Goal: Find contact information: Find contact information

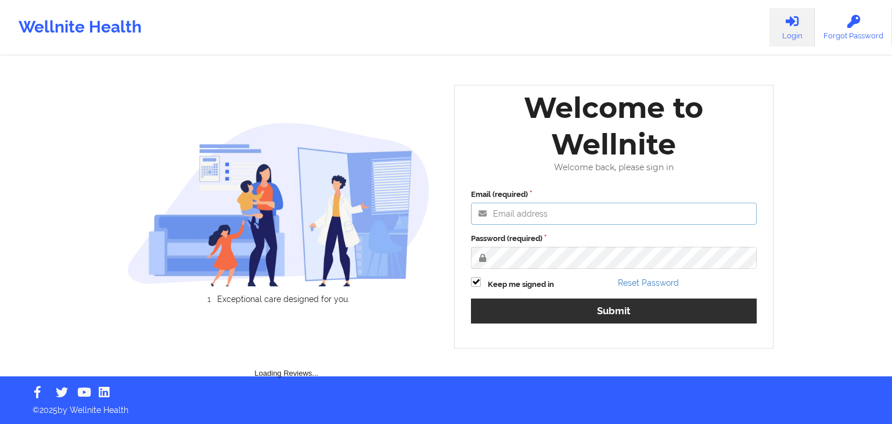
type input "[EMAIL_ADDRESS][DOMAIN_NAME]"
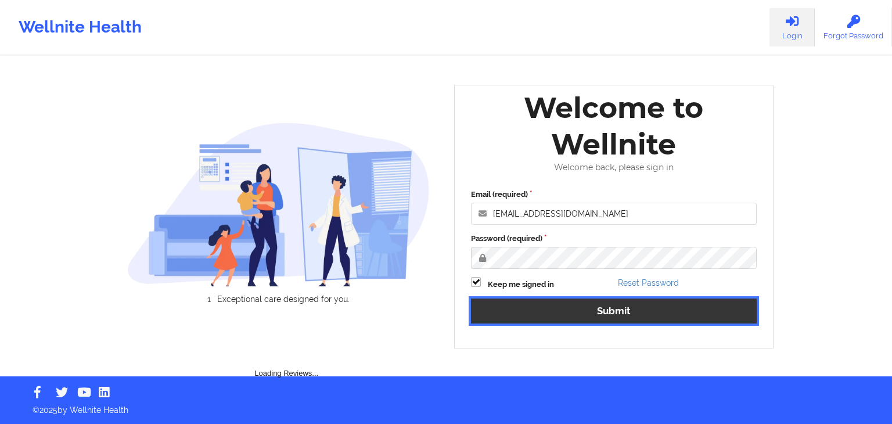
click at [649, 317] on button "Submit" at bounding box center [614, 310] width 286 height 25
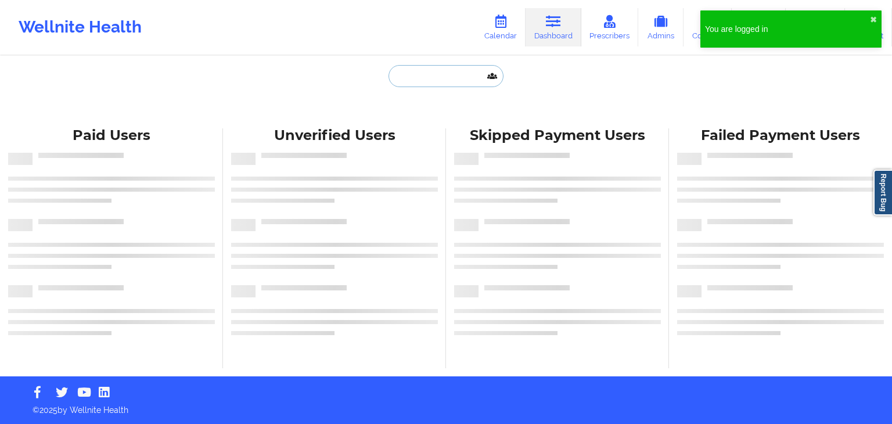
click at [422, 73] on input "text" at bounding box center [445, 76] width 115 height 22
type input "sufa"
click at [872, 24] on div "You are logged in ✖︎" at bounding box center [790, 28] width 181 height 37
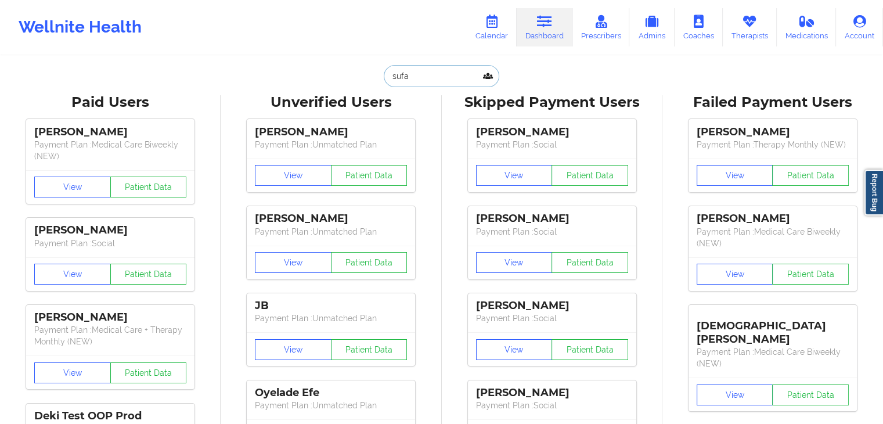
click at [413, 75] on input "sufa" at bounding box center [441, 76] width 115 height 22
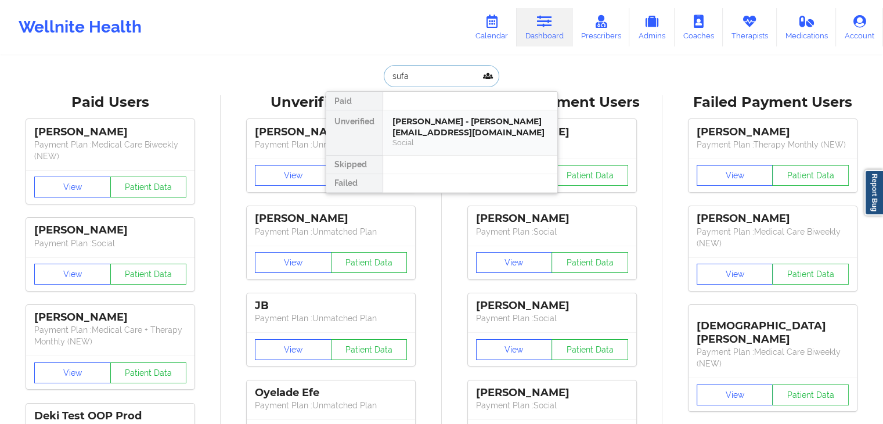
click at [424, 124] on div "[PERSON_NAME] - [PERSON_NAME][EMAIL_ADDRESS][DOMAIN_NAME]" at bounding box center [471, 126] width 156 height 21
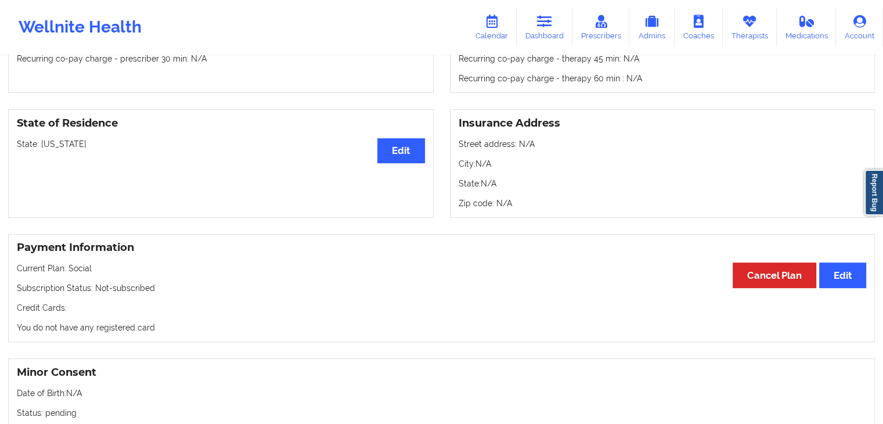
scroll to position [346, 0]
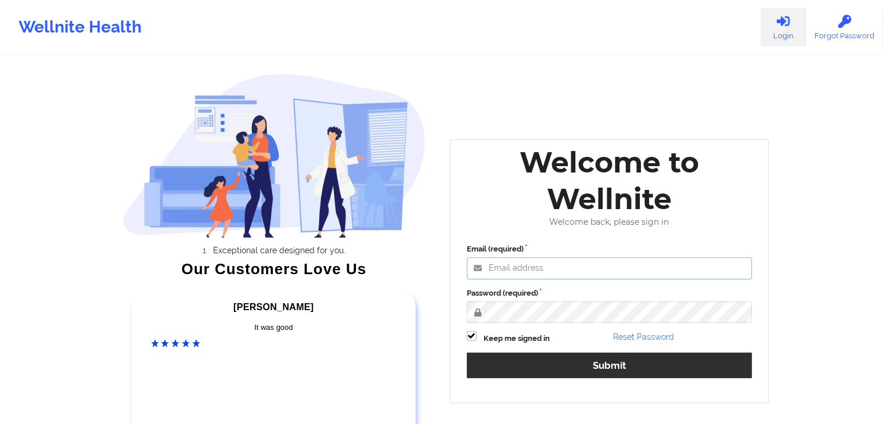
type input "[EMAIL_ADDRESS][DOMAIN_NAME]"
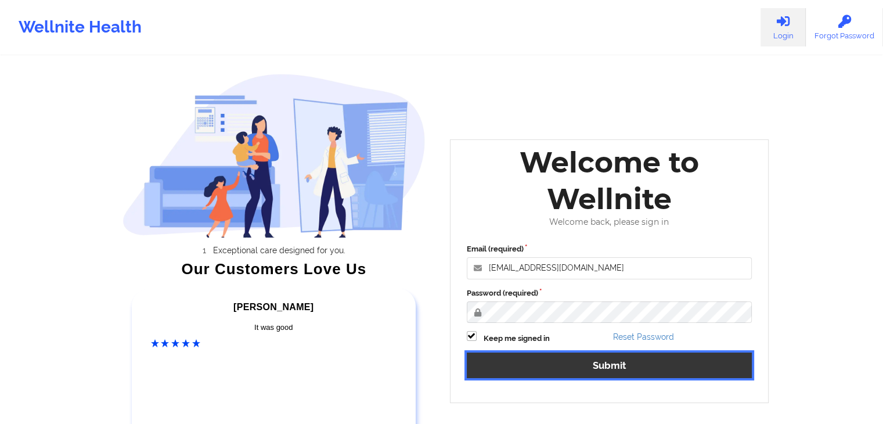
click at [620, 357] on button "Submit" at bounding box center [610, 364] width 286 height 25
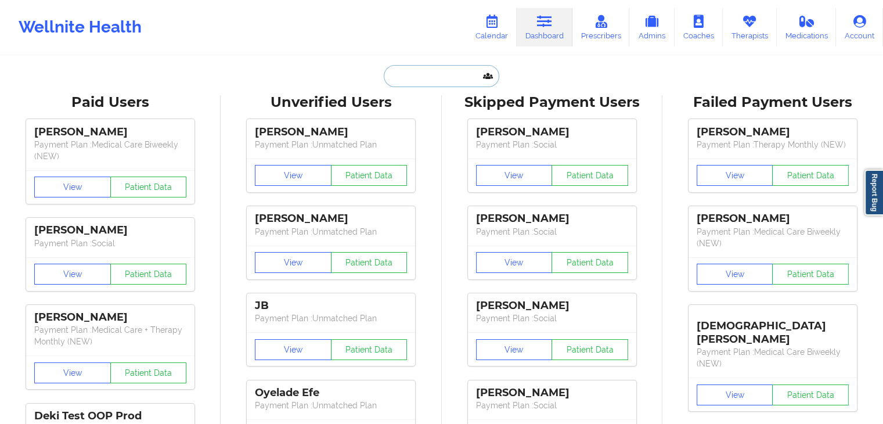
click at [432, 66] on input "text" at bounding box center [441, 76] width 115 height 22
paste input "[PERSON_NAME]"
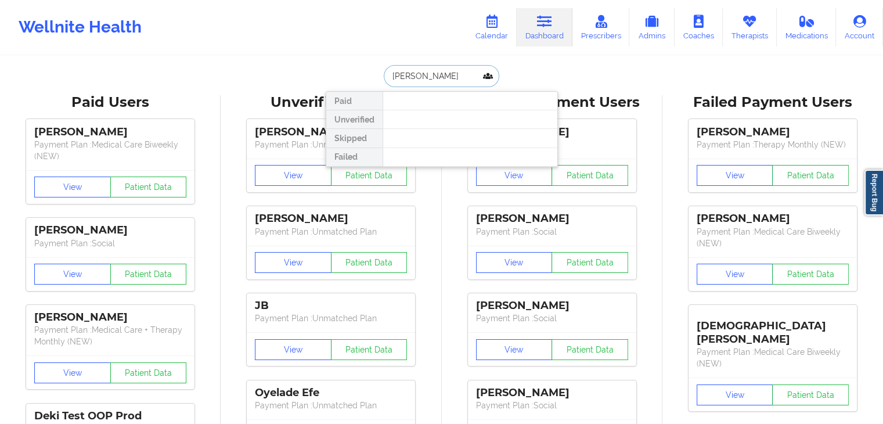
type input "[PERSON_NAME]"
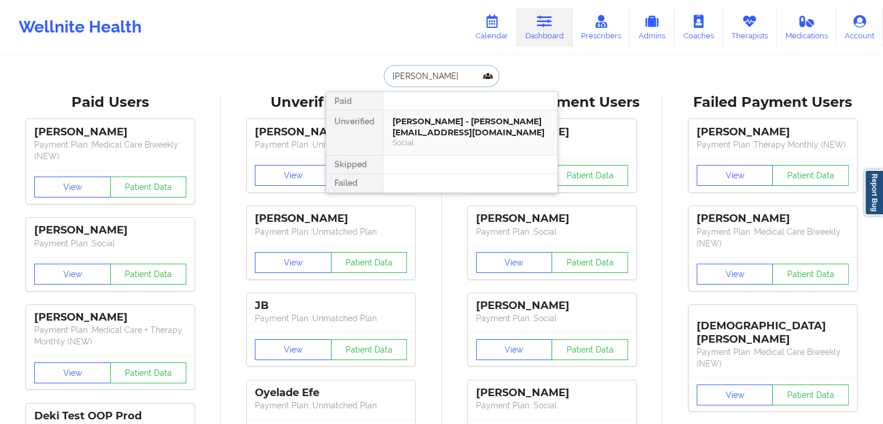
click at [446, 118] on div "Meriem Elomrani - melomran@students.kennesaw.edu" at bounding box center [471, 126] width 156 height 21
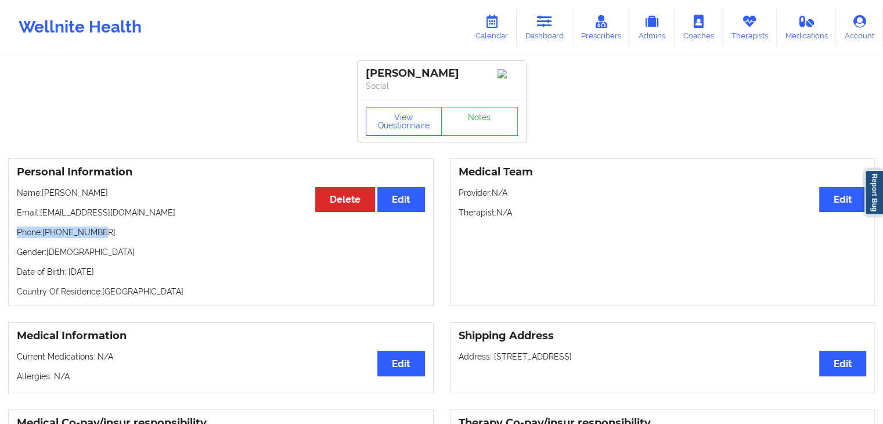
drag, startPoint x: 95, startPoint y: 235, endPoint x: 16, endPoint y: 233, distance: 79.6
click at [16, 233] on div "Personal Information Edit Delete Name: Meriem Elomrani Email: melomran@students…" at bounding box center [221, 232] width 426 height 148
copy p "Phone: +14042403728"
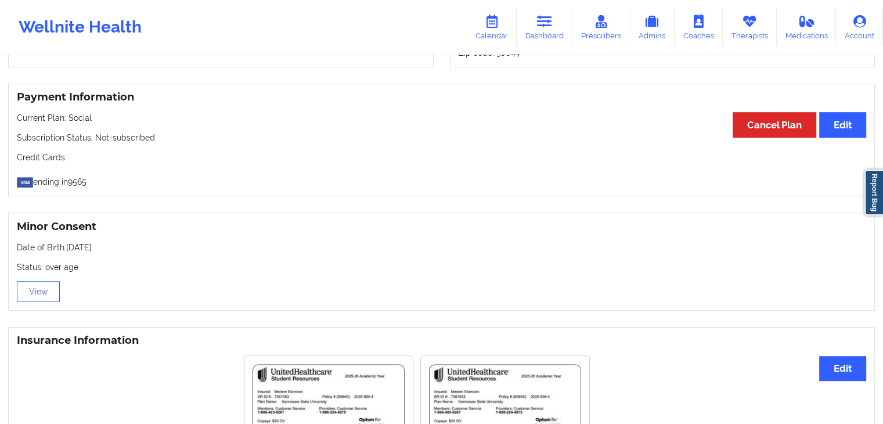
scroll to position [454, 0]
